Goal: Answer question/provide support

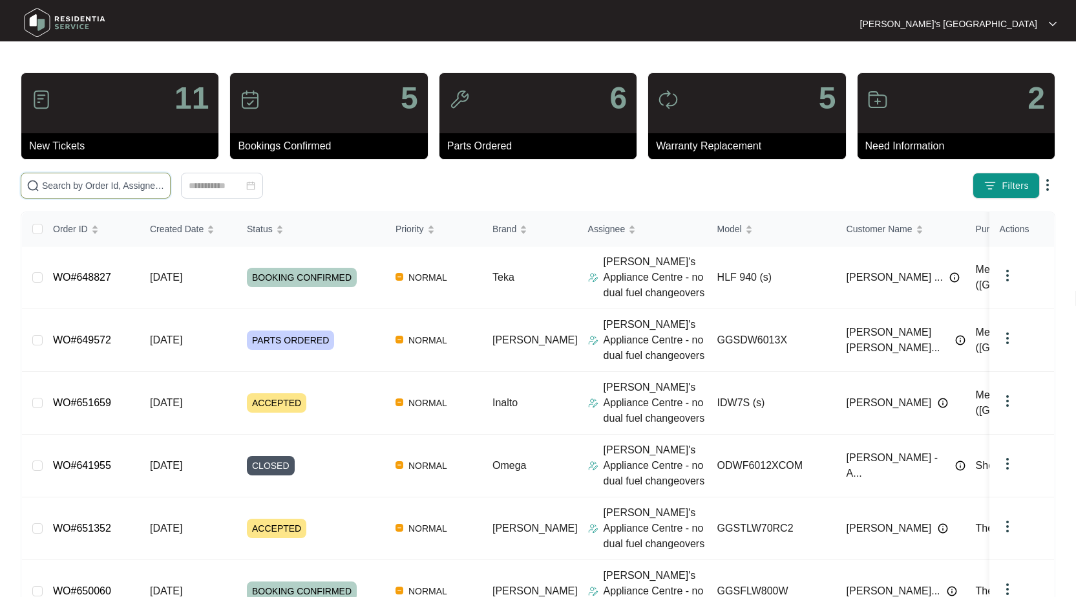
click at [79, 185] on input "text" at bounding box center [103, 185] width 123 height 14
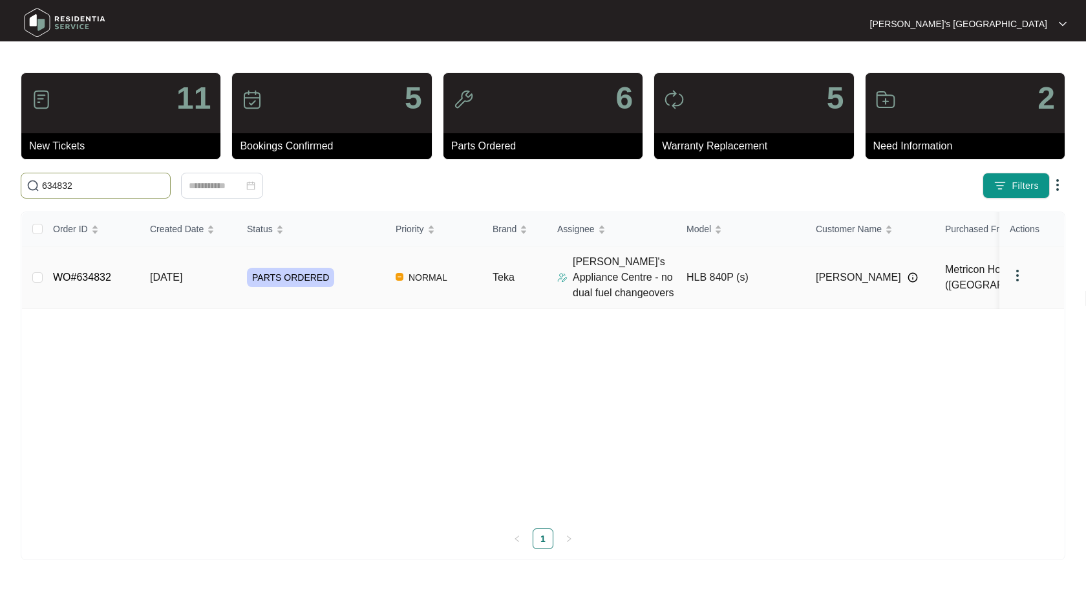
type input "634832"
click at [81, 275] on link "WO#634832" at bounding box center [82, 277] width 58 height 11
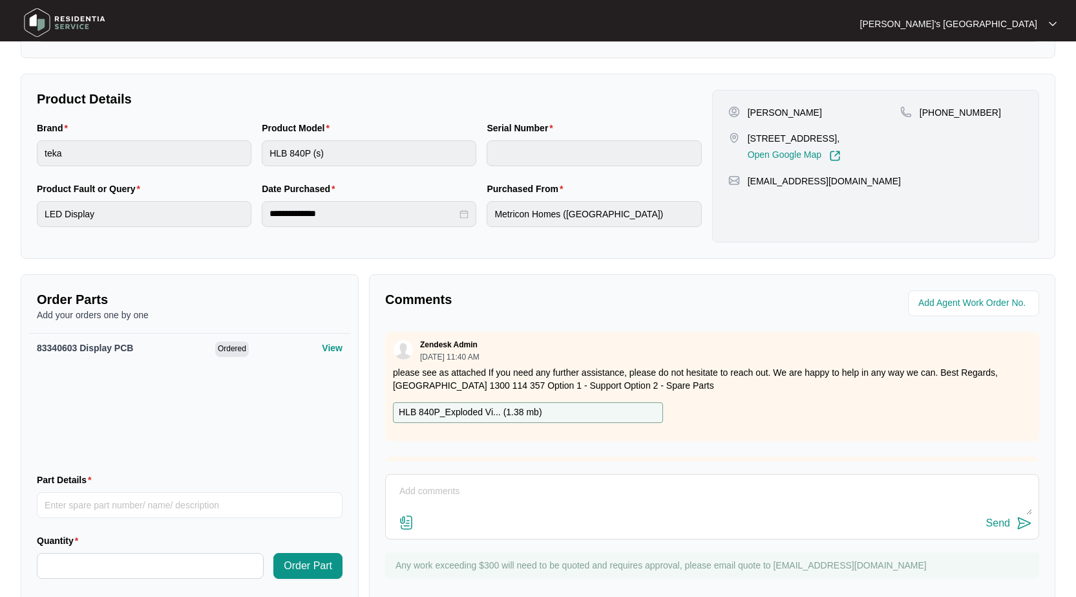
scroll to position [264, 0]
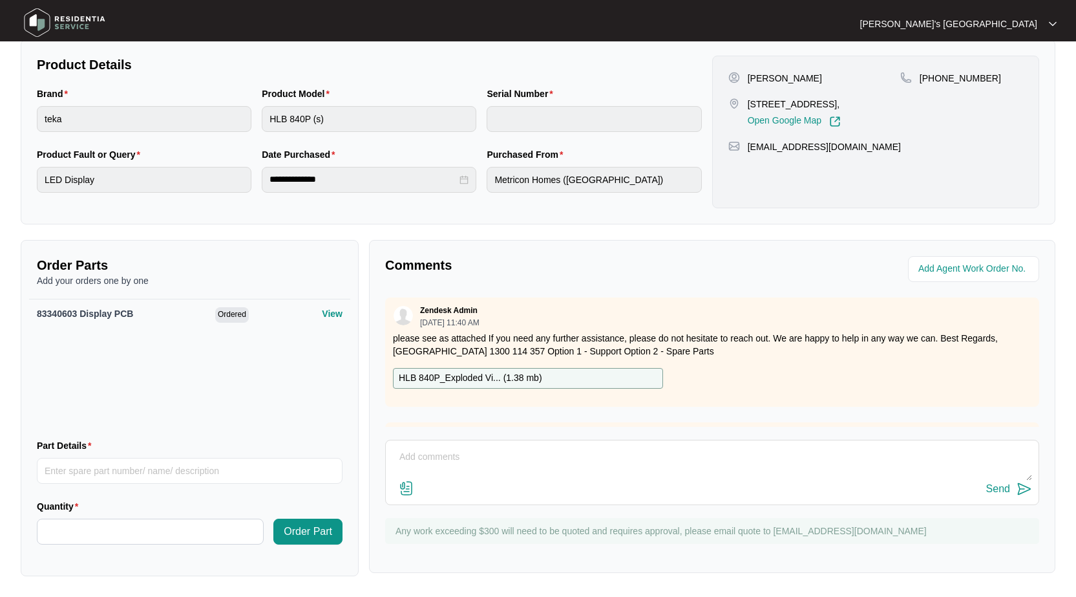
click at [401, 485] on img at bounding box center [407, 488] width 16 height 16
click at [0, 0] on input "file" at bounding box center [0, 0] width 0 height 0
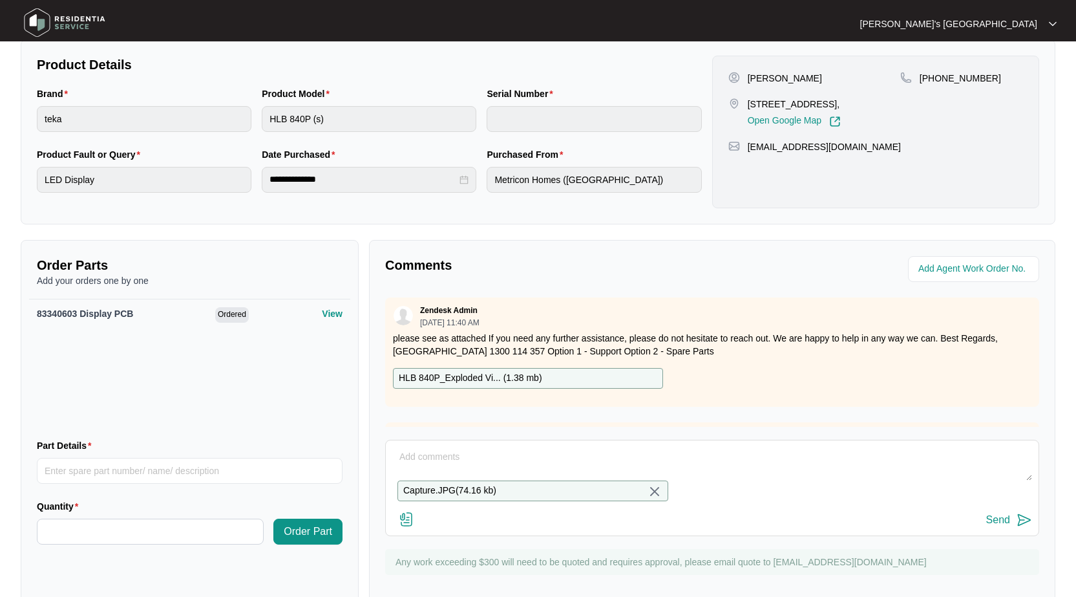
click at [410, 527] on img at bounding box center [407, 519] width 16 height 16
click at [0, 0] on input "file" at bounding box center [0, 0] width 0 height 0
click at [513, 466] on textarea at bounding box center [712, 464] width 640 height 34
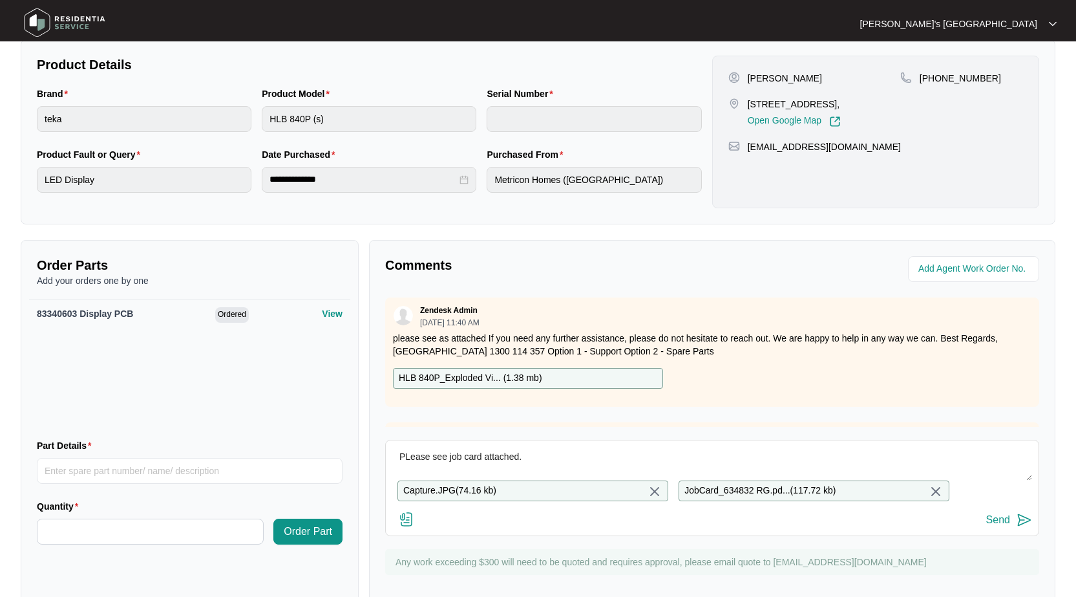
type textarea "PLease see job card attached."
click at [988, 529] on button "Send" at bounding box center [1010, 519] width 46 height 17
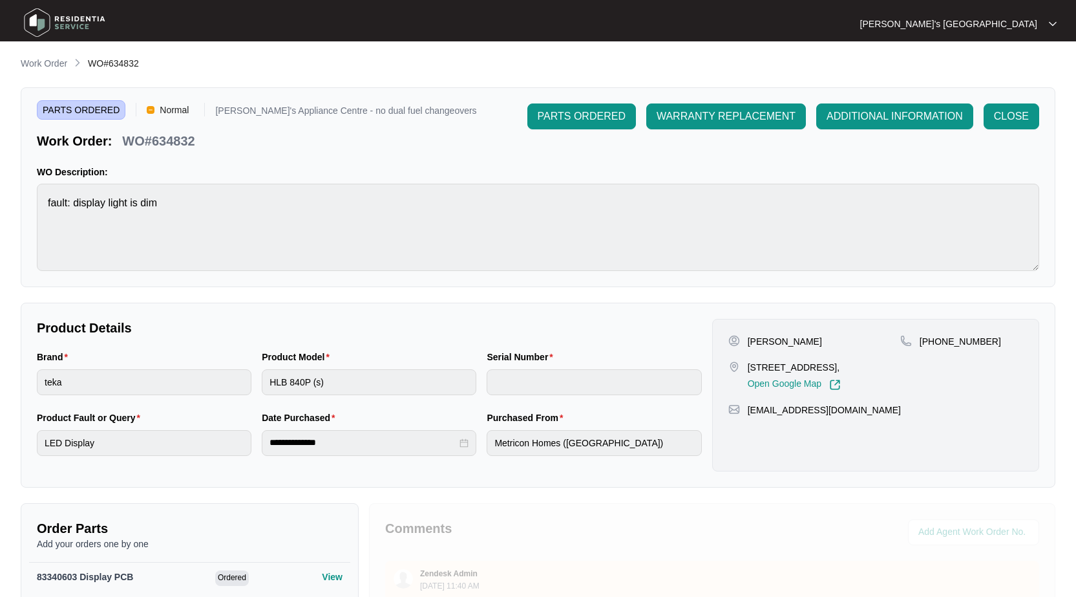
scroll to position [0, 0]
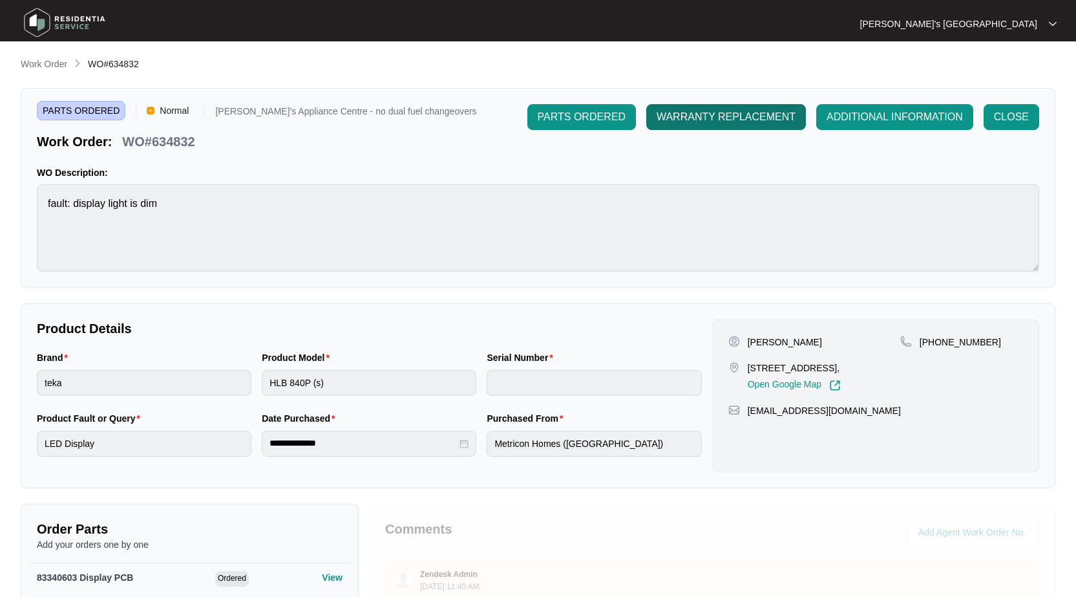
click at [749, 120] on span "WARRANTY REPLACEMENT" at bounding box center [726, 117] width 139 height 16
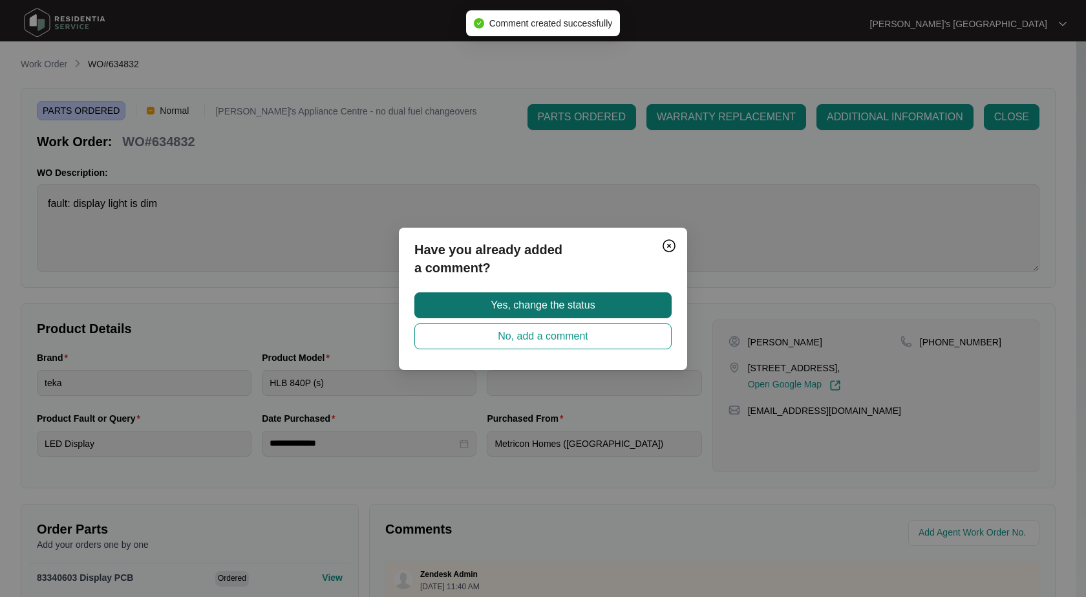
click at [537, 303] on span "Yes, change the status" at bounding box center [543, 305] width 104 height 16
